Goal: Task Accomplishment & Management: Complete application form

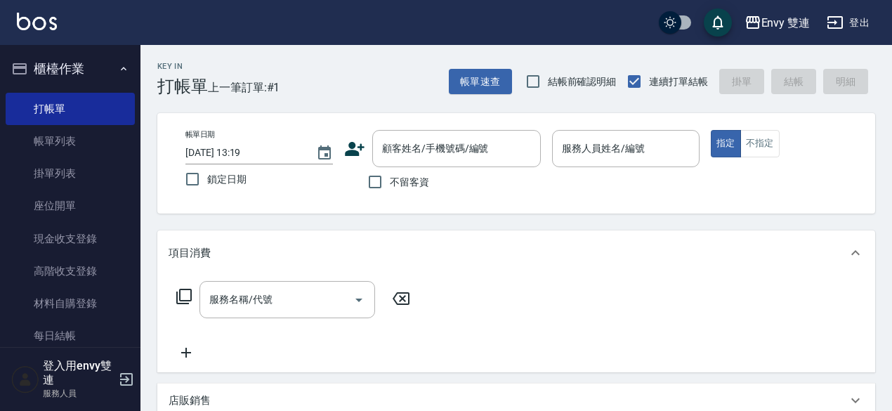
click at [364, 144] on icon at bounding box center [354, 148] width 21 height 21
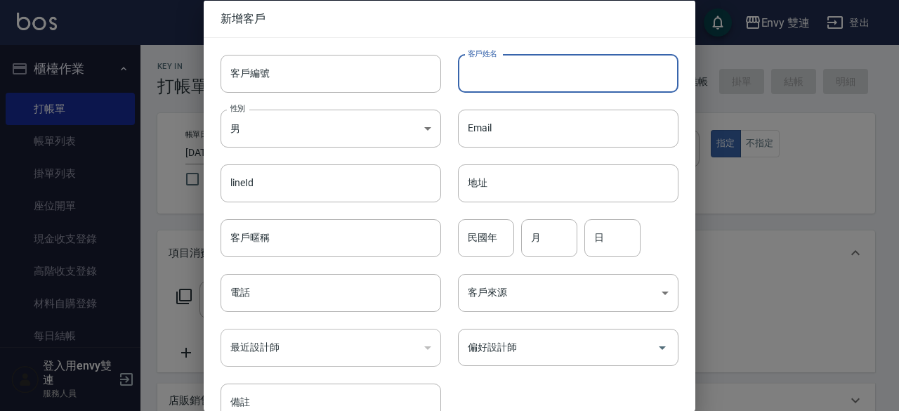
click at [527, 72] on input "客戶姓名" at bounding box center [568, 73] width 220 height 38
type input "[PERSON_NAME]"
click at [289, 293] on input "電話" at bounding box center [330, 293] width 220 height 38
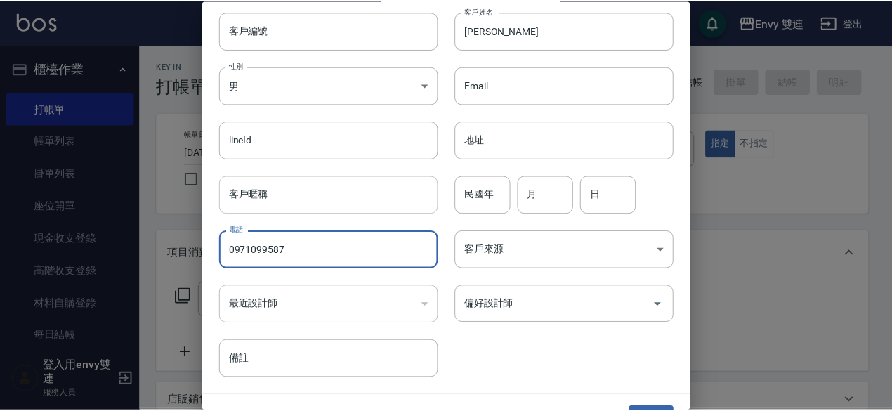
scroll to position [75, 0]
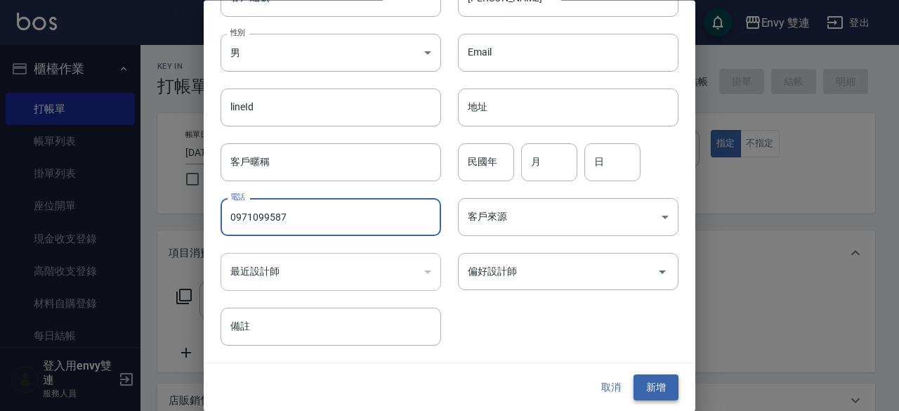
type input "0971099587"
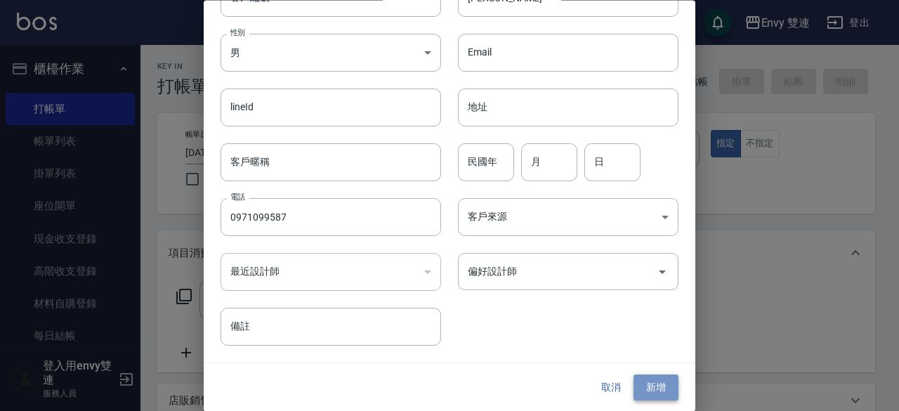
click at [655, 386] on button "新增" at bounding box center [655, 388] width 45 height 26
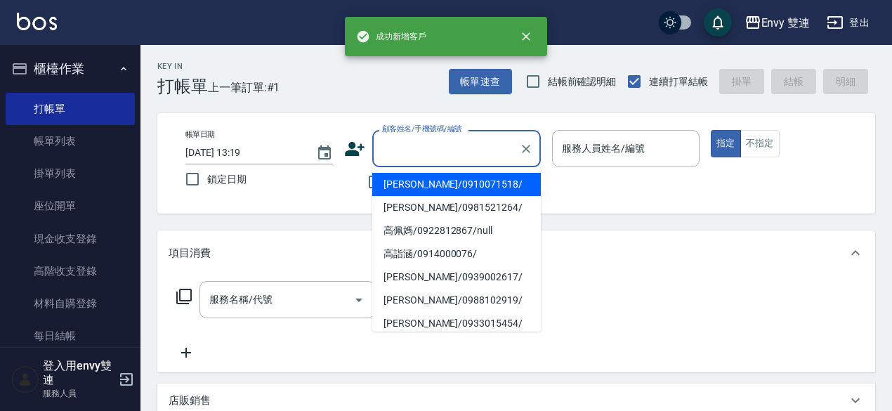
click at [423, 147] on input "顧客姓名/手機號碼/編號" at bounding box center [445, 148] width 135 height 25
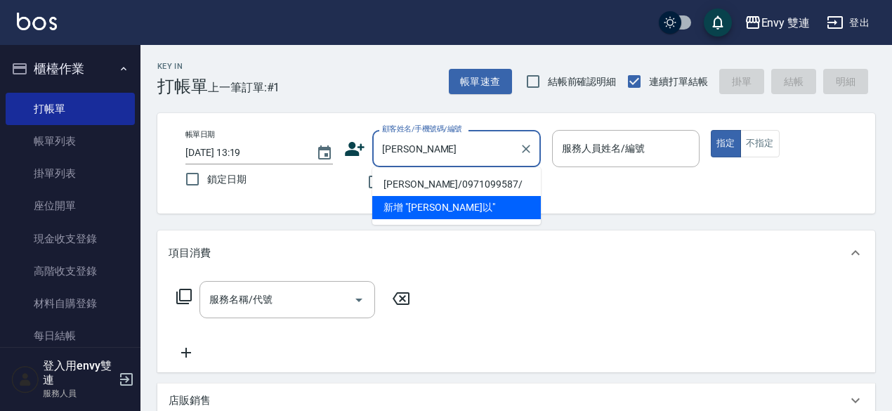
click at [418, 180] on li "[PERSON_NAME]/0971099587/" at bounding box center [456, 184] width 169 height 23
type input "[PERSON_NAME]/0971099587/"
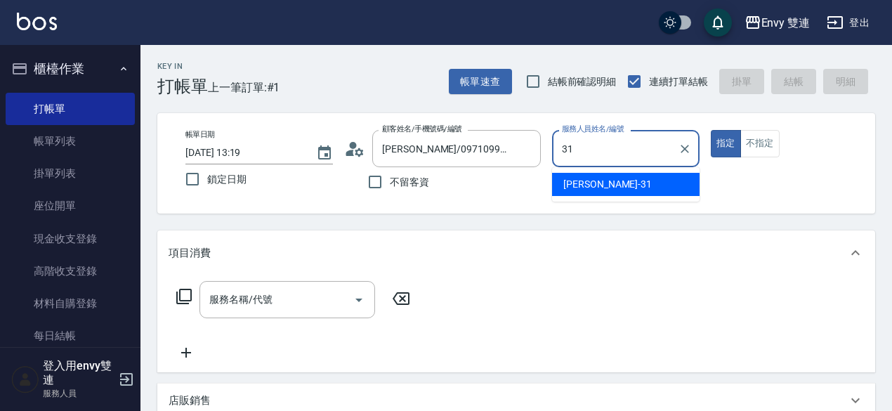
type input "Lina-31"
type button "true"
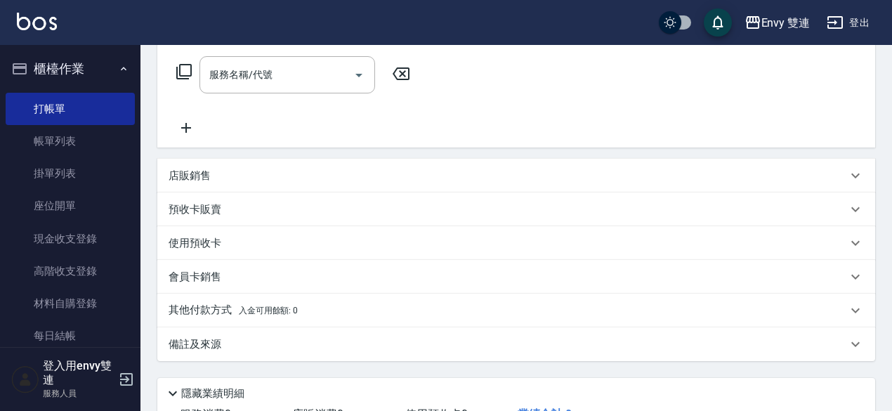
scroll to position [244, 0]
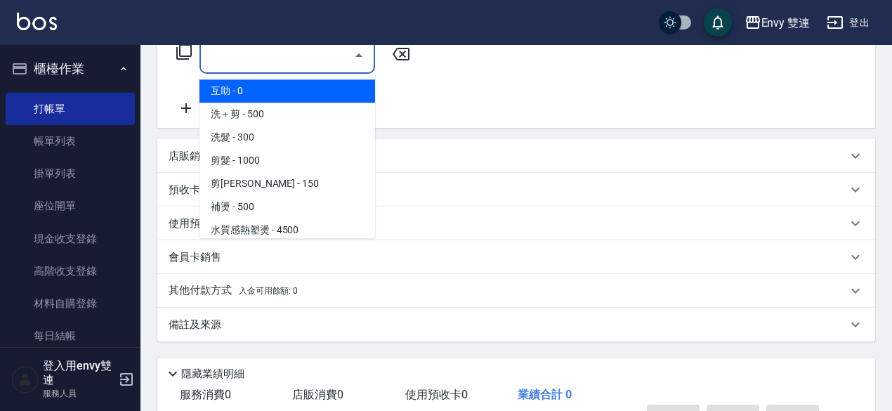
click at [237, 60] on input "服務名稱/代號" at bounding box center [277, 55] width 142 height 25
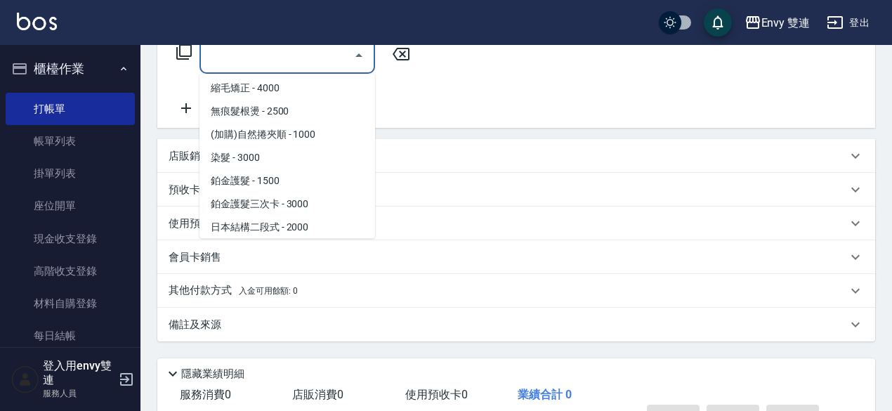
scroll to position [195, 0]
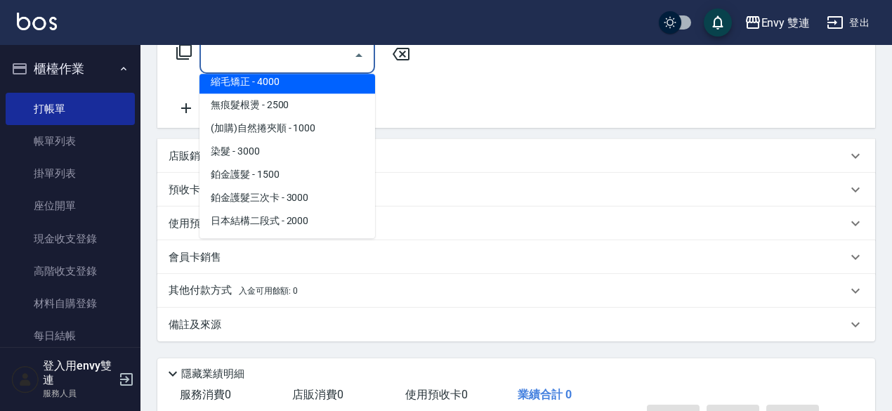
click at [279, 78] on span "縮毛矯正 - 4000" at bounding box center [287, 81] width 176 height 23
type input "縮毛矯正 (304)"
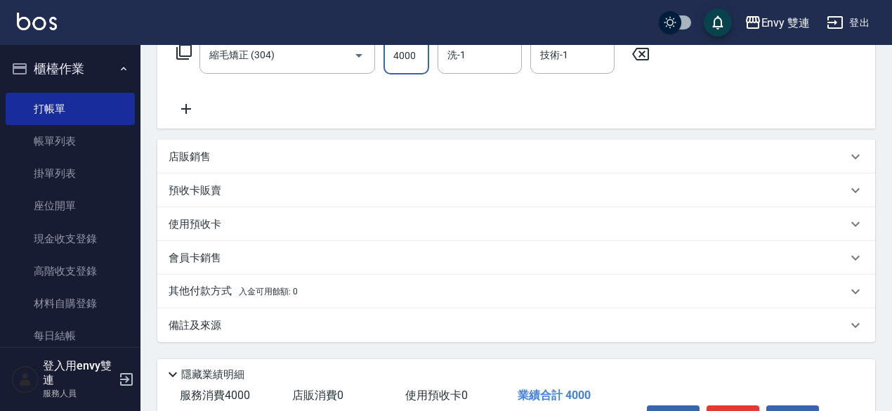
click at [421, 62] on input "4000" at bounding box center [406, 56] width 46 height 38
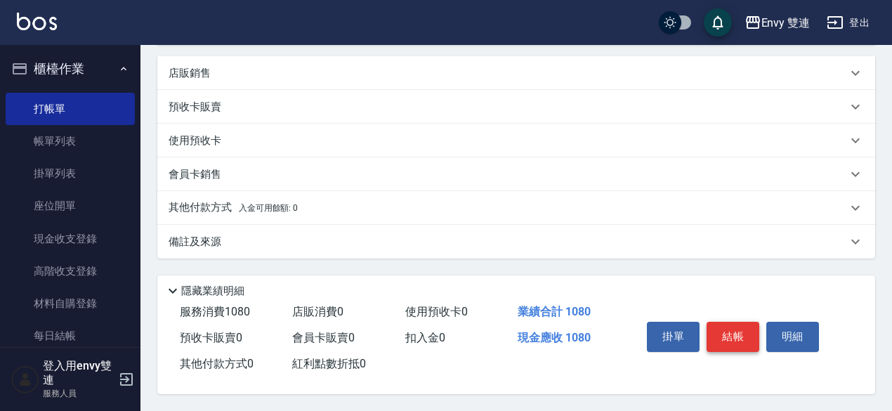
type input "1080"
click at [737, 327] on button "結帳" at bounding box center [732, 336] width 53 height 29
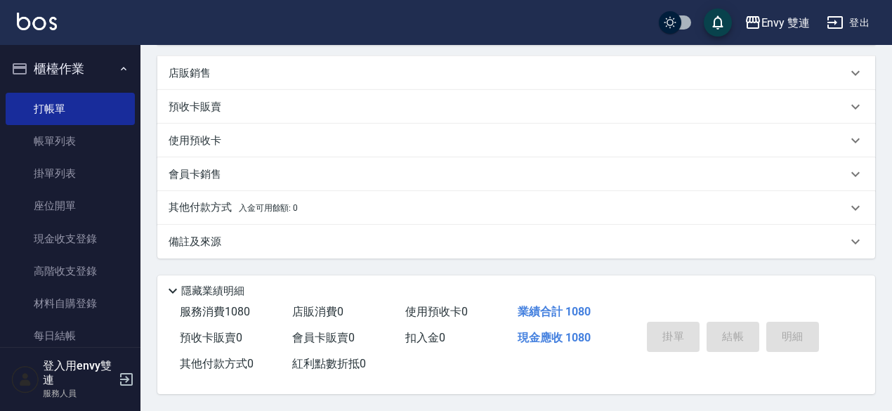
type input "[DATE] 14:38"
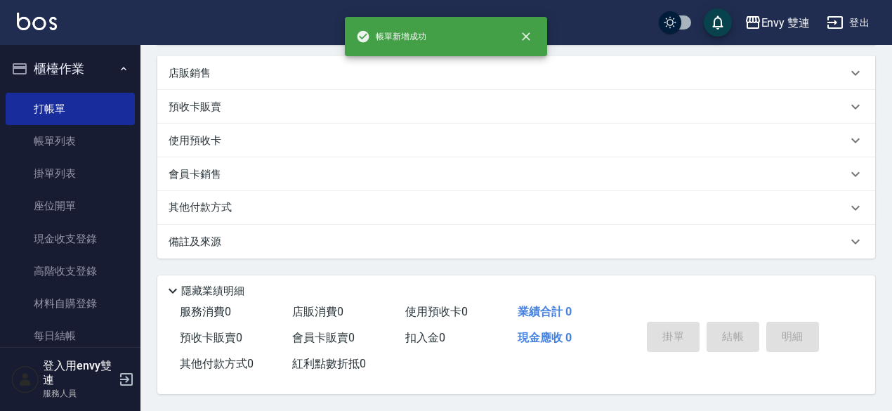
scroll to position [0, 0]
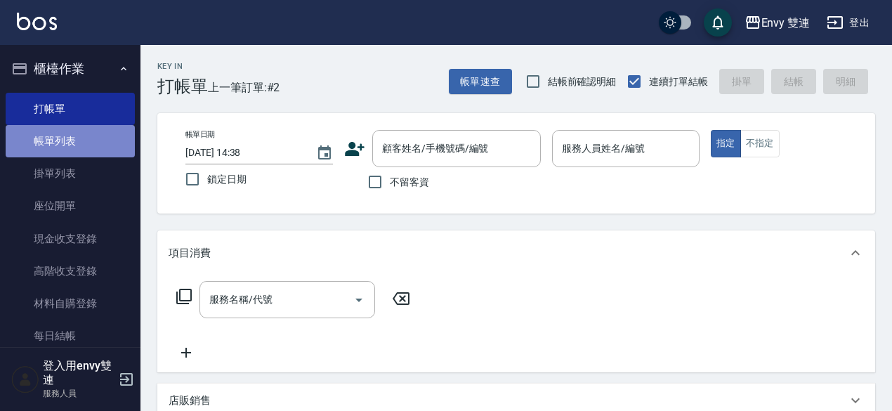
click at [72, 143] on link "帳單列表" at bounding box center [70, 141] width 129 height 32
